Goal: Transaction & Acquisition: Purchase product/service

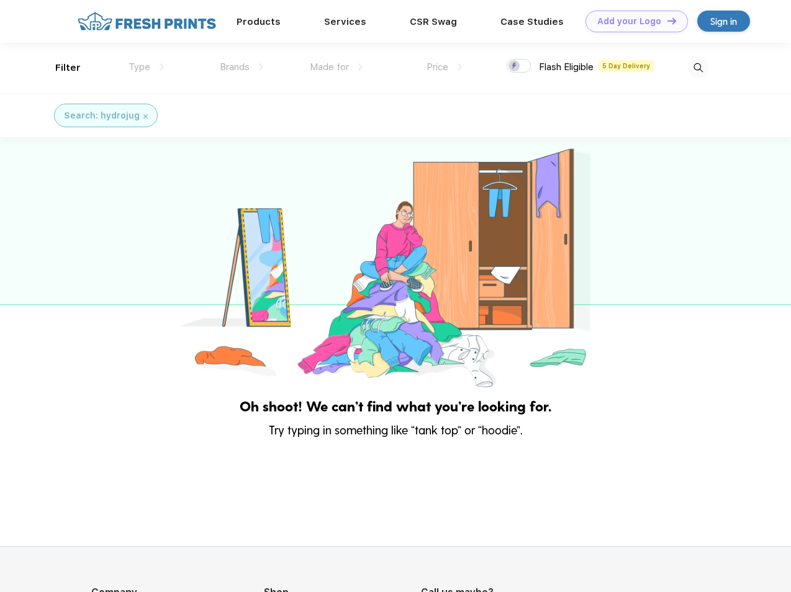
click at [632, 21] on link "Add your Logo Design Tool" at bounding box center [637, 22] width 102 height 22
click at [0, 0] on div "Design Tool" at bounding box center [0, 0] width 0 height 0
click at [666, 20] on link "Add your Logo Design Tool" at bounding box center [637, 22] width 102 height 22
click at [60, 68] on div "Filter" at bounding box center [67, 68] width 25 height 14
click at [147, 67] on span "Type" at bounding box center [140, 66] width 22 height 11
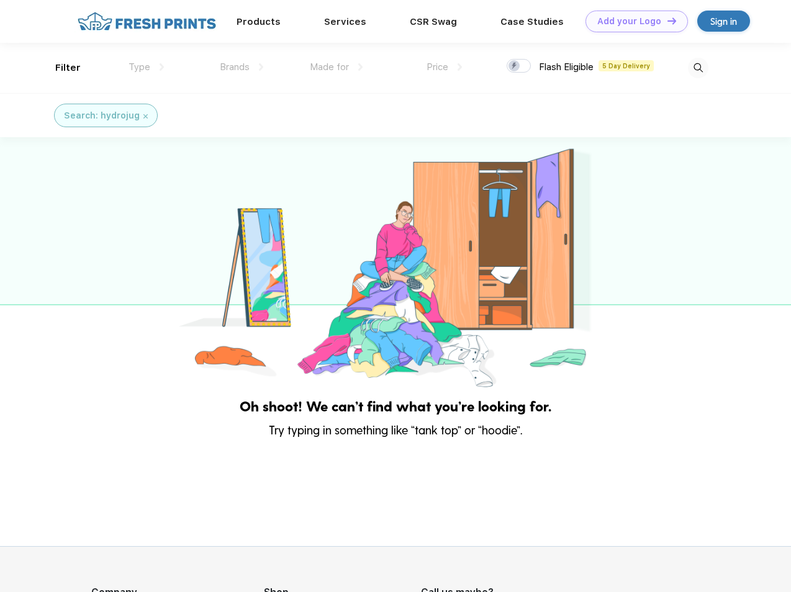
click at [242, 67] on span "Brands" at bounding box center [235, 66] width 30 height 11
click at [337, 67] on span "Made for" at bounding box center [329, 66] width 39 height 11
click at [445, 67] on span "Price" at bounding box center [438, 66] width 22 height 11
click at [519, 66] on div at bounding box center [519, 66] width 24 height 14
click at [515, 66] on input "checkbox" at bounding box center [511, 62] width 8 height 8
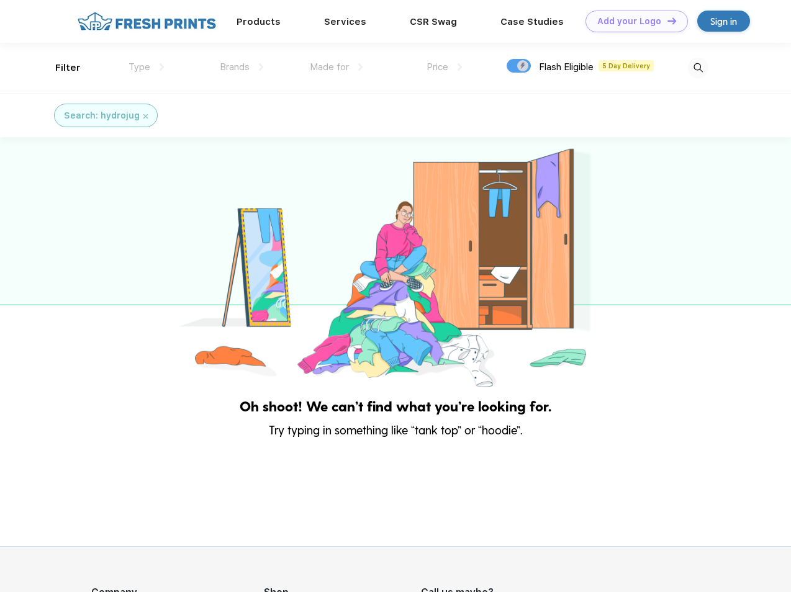
click at [698, 68] on img at bounding box center [698, 68] width 20 height 20
